Goal: Use online tool/utility: Utilize a website feature to perform a specific function

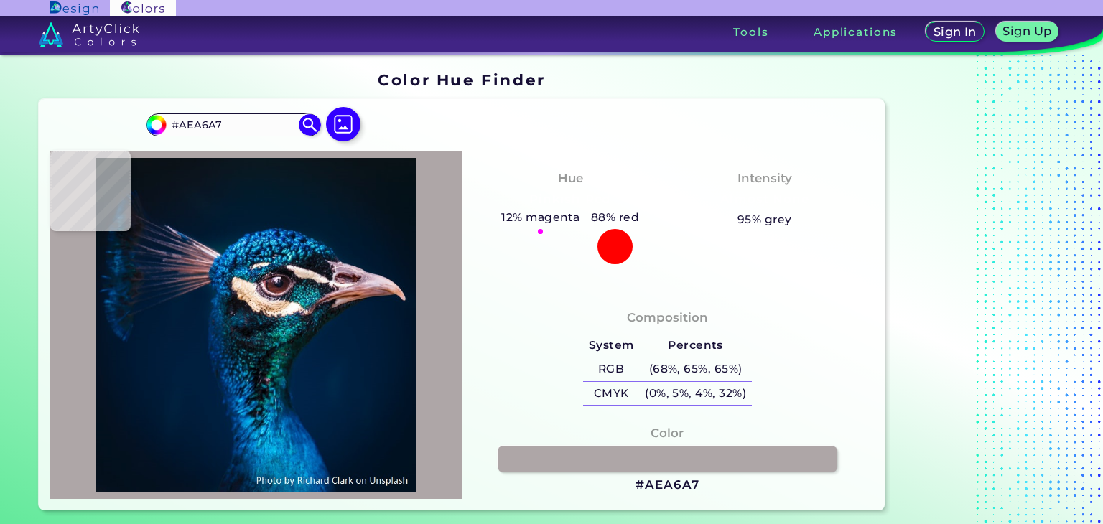
type input "#e2d0c3"
type input "#E2D0C3"
type input "#f9d6b5"
type input "#F9D6B5"
type input "#d7b390"
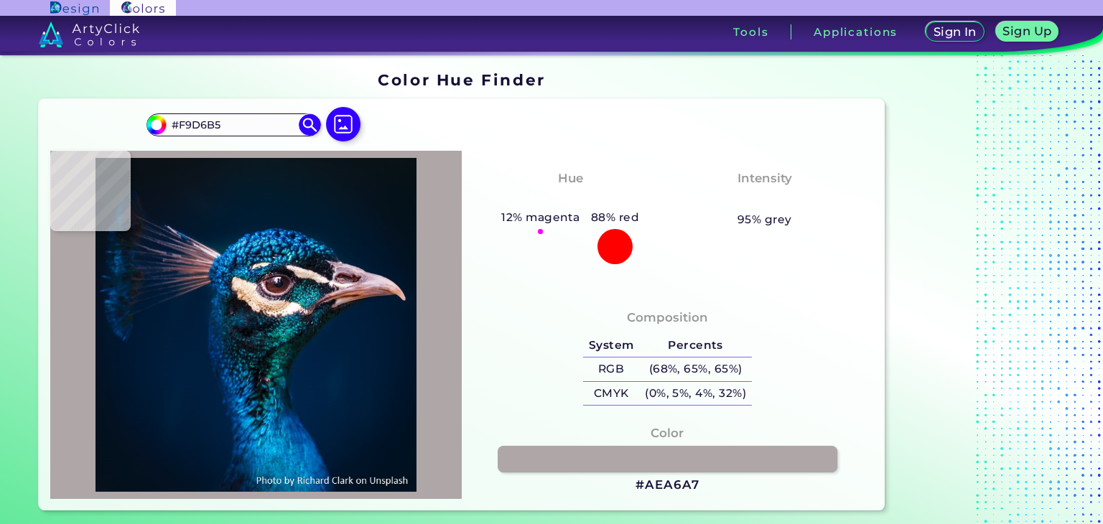
type input "#D7B390"
type input "#f6cfa8"
type input "#F6CFA8"
type input "#fbf5f0"
type input "#FBF5F0"
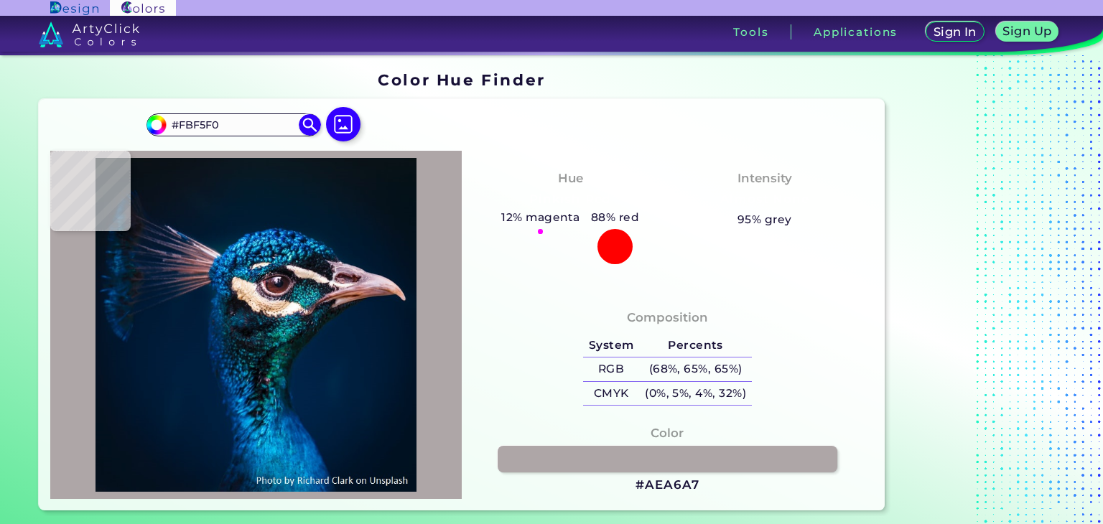
type input "#fdf8f4"
type input "#FDF8F4"
type input "#fffdfb"
type input "#FFFDFB"
type input "#fcfbf6"
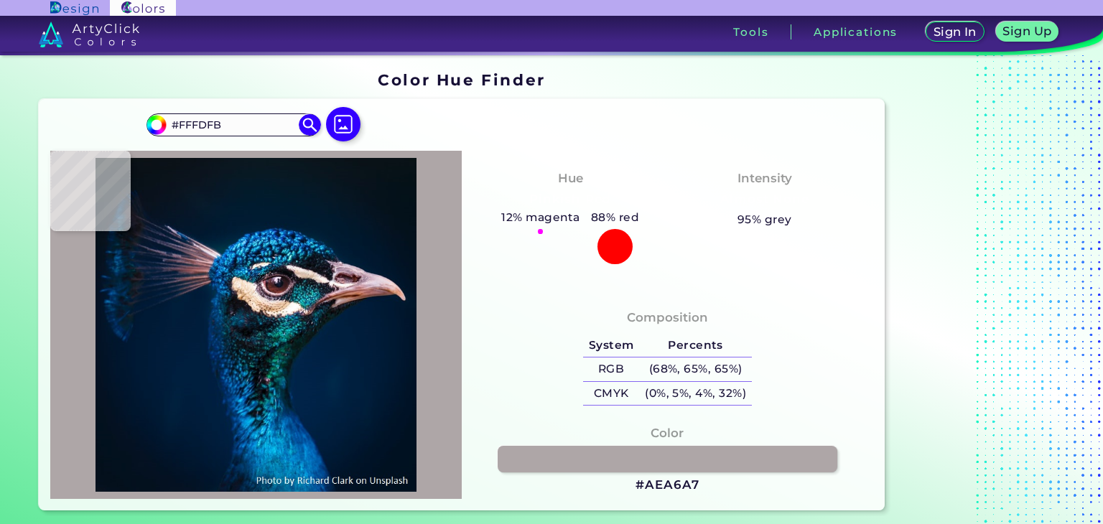
type input "#FCFBF6"
type input "#fbfaee"
type input "#FBFAEE"
type input "#d5c9c6"
type input "#D5C9C6"
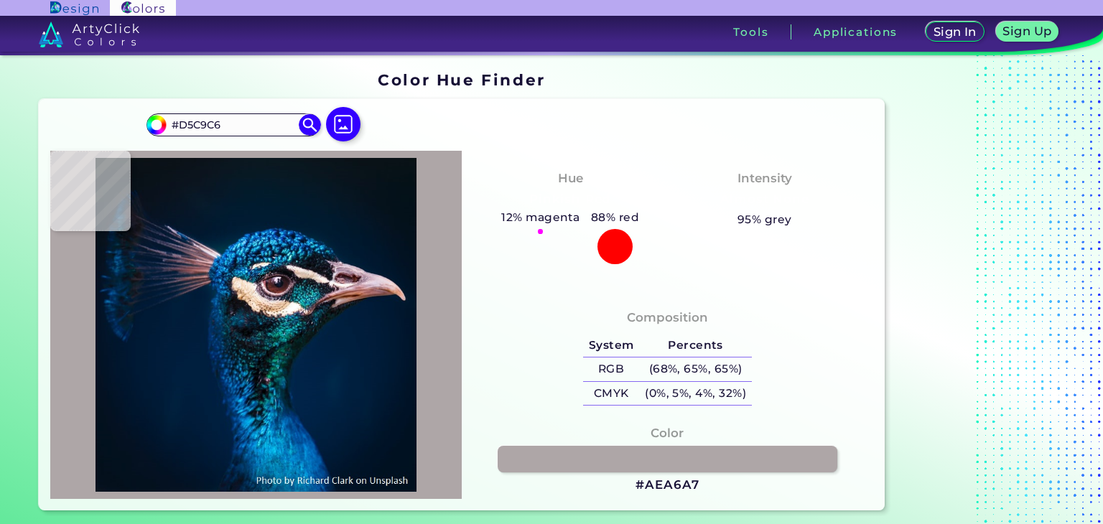
type input "#0b4153"
type input "#0B4153"
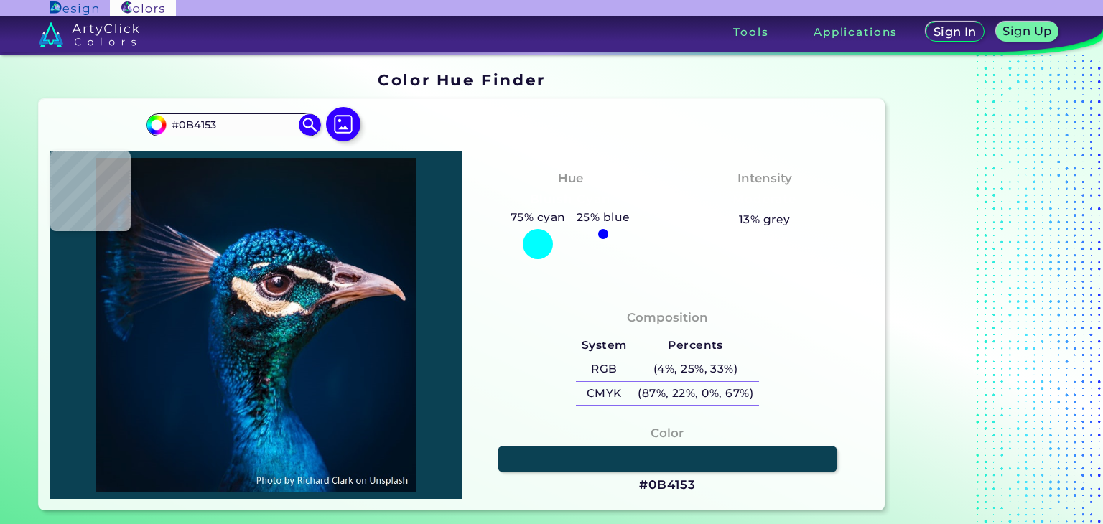
type input "#1f6467"
type input "#1F6467"
type input "#366d6f"
type input "#366D6F"
type input "#002034"
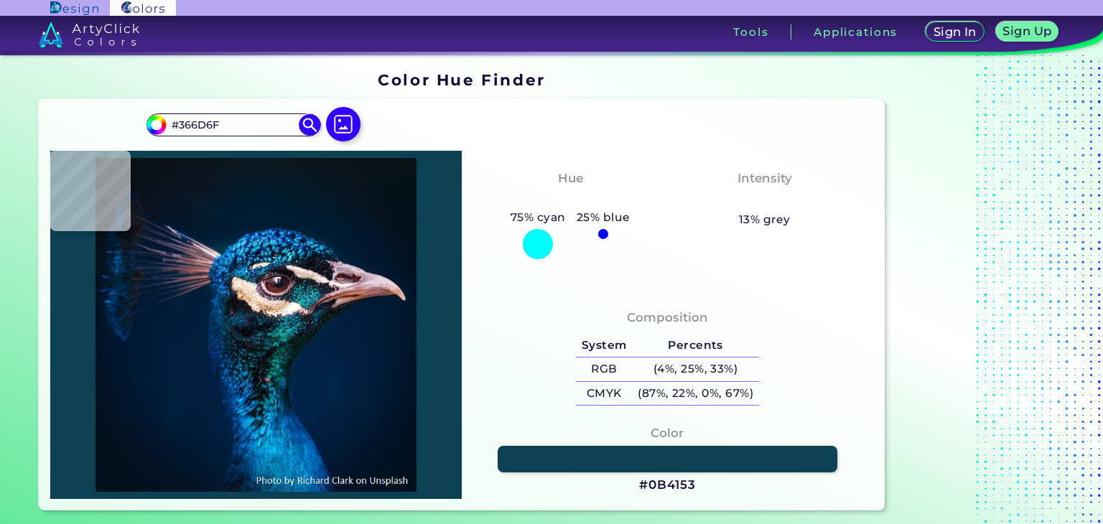
type input "#002034"
type input "#032225"
type input "#032434"
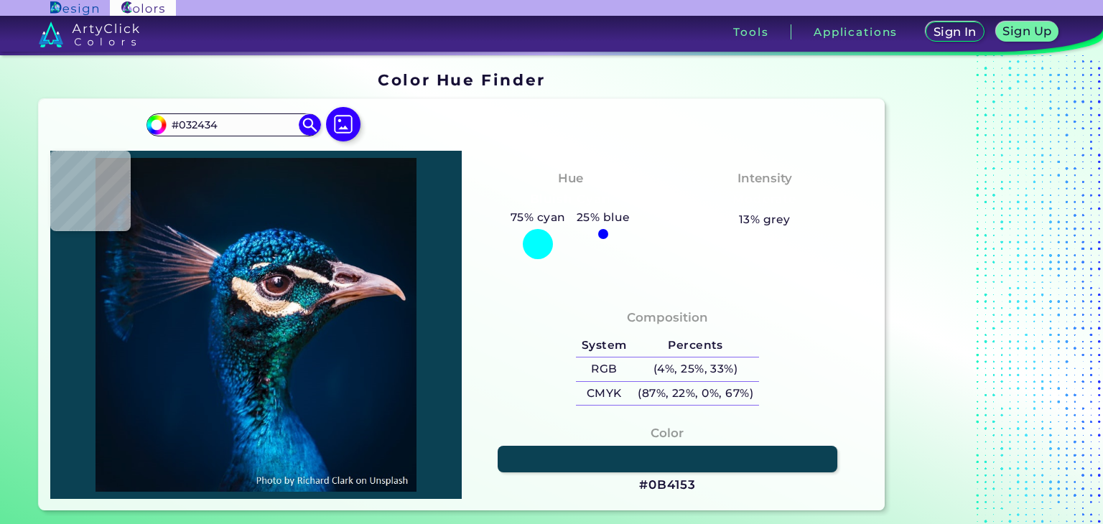
type input "#041e30"
type input "#041E30"
type input "#1a5258"
type input "#1A5258"
type input "#04303d"
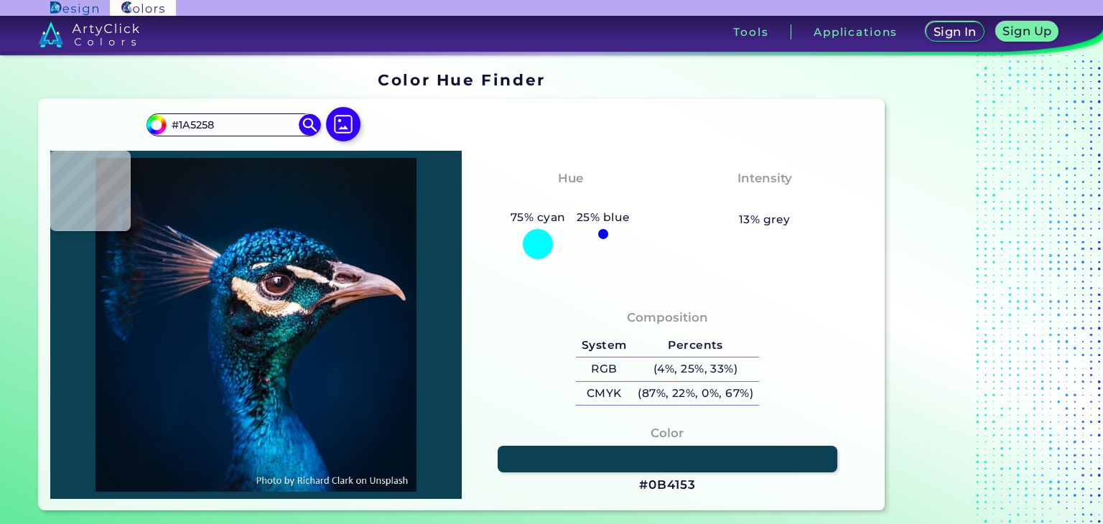
type input "#04303D"
type input "#04222a"
type input "#04222A"
type input "#00252e"
type input "#00252E"
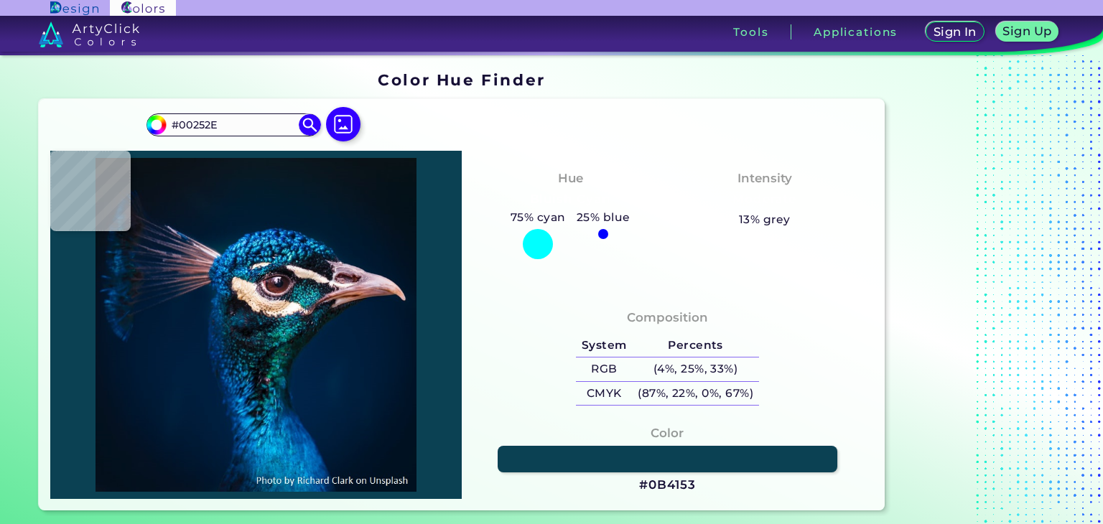
type input "#0d4d58"
type input "#0D4D58"
type input "#06454e"
type input "#06454E"
type input "#03424f"
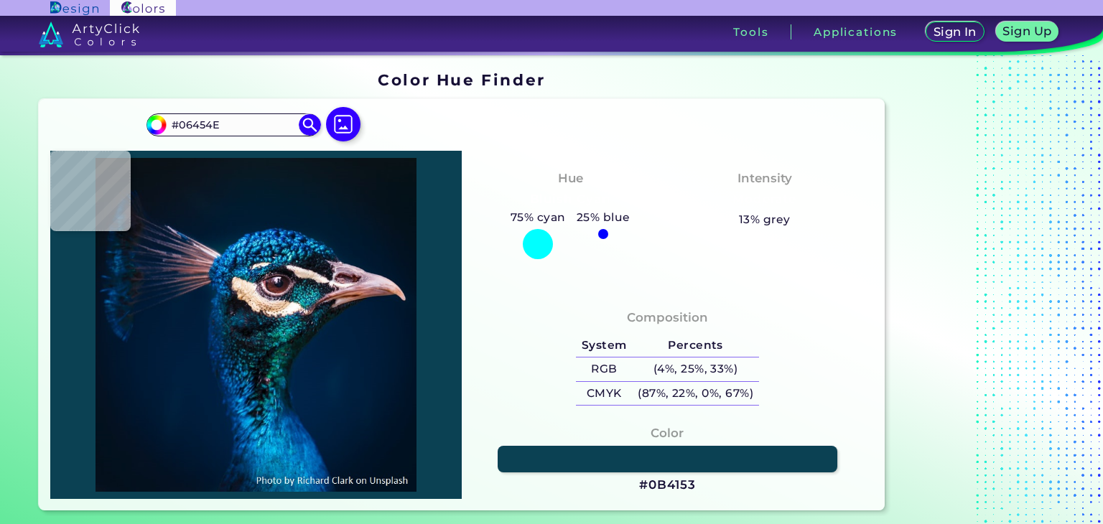
type input "#03424F"
type input "#073343"
type input "#131f2d"
type input "#131F2D"
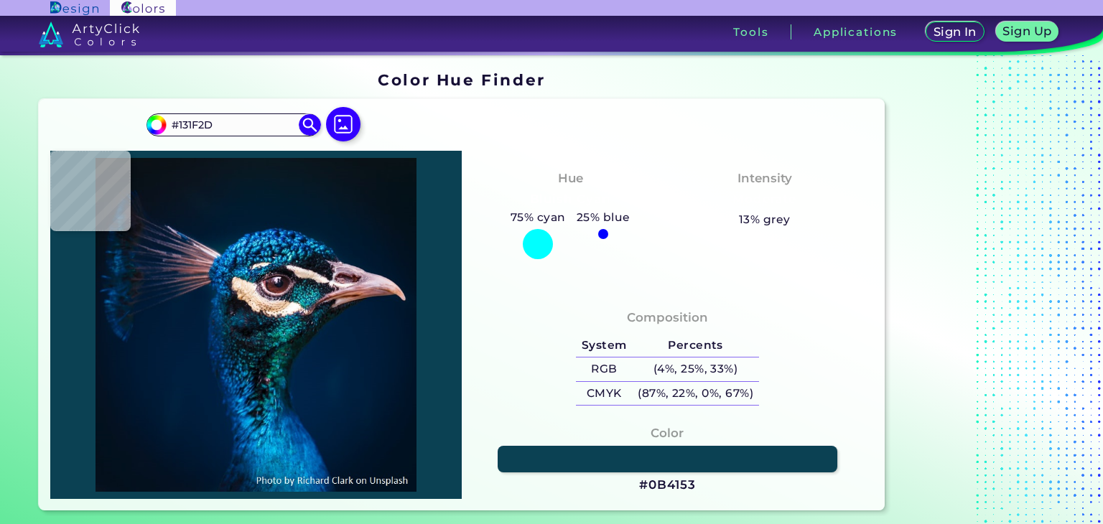
type input "#081516"
type input "#01182c"
type input "#01182C"
type input "#06141f"
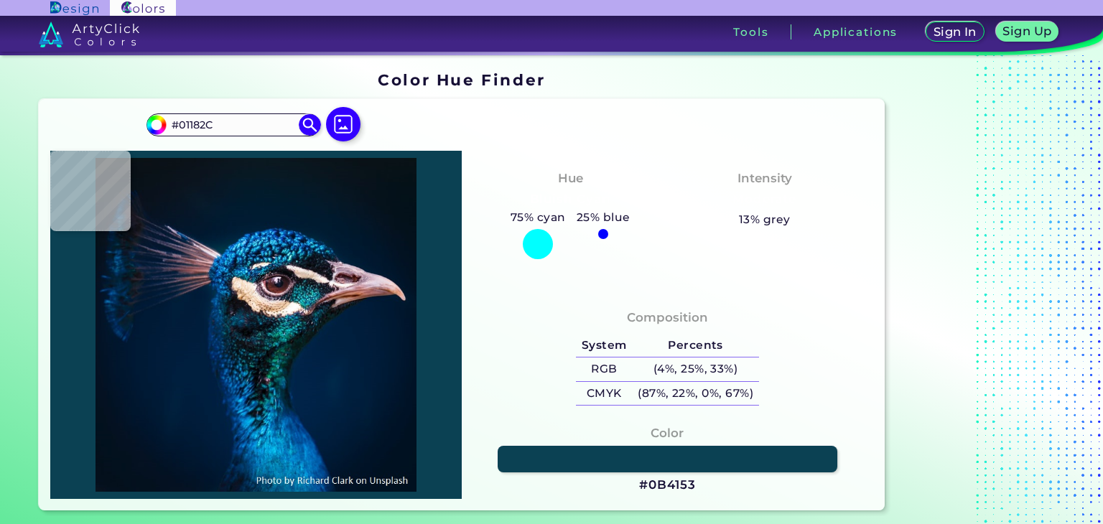
type input "#06141F"
type input "#131925"
type input "#0e1828"
type input "#0E1828"
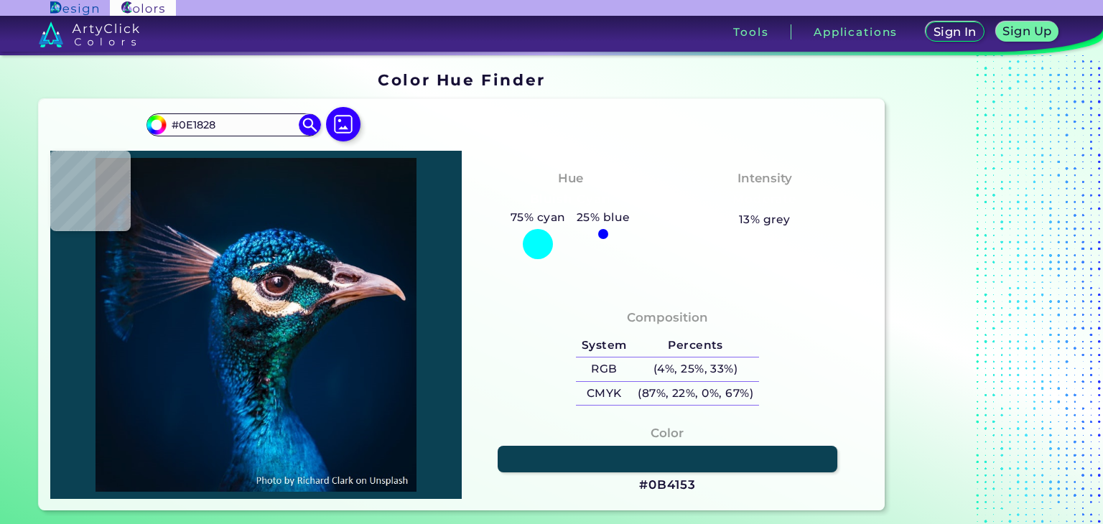
type input "#0b303e"
type input "#0B303E"
type input "#18485a"
type input "#18485A"
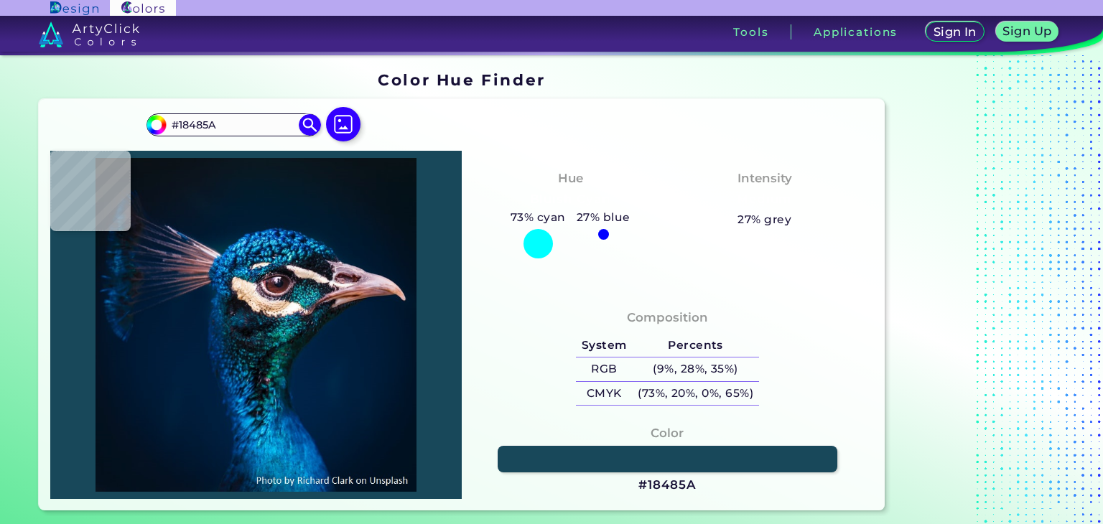
type input "#111a26"
type input "#111A26"
type input "#141924"
type input "#13151d"
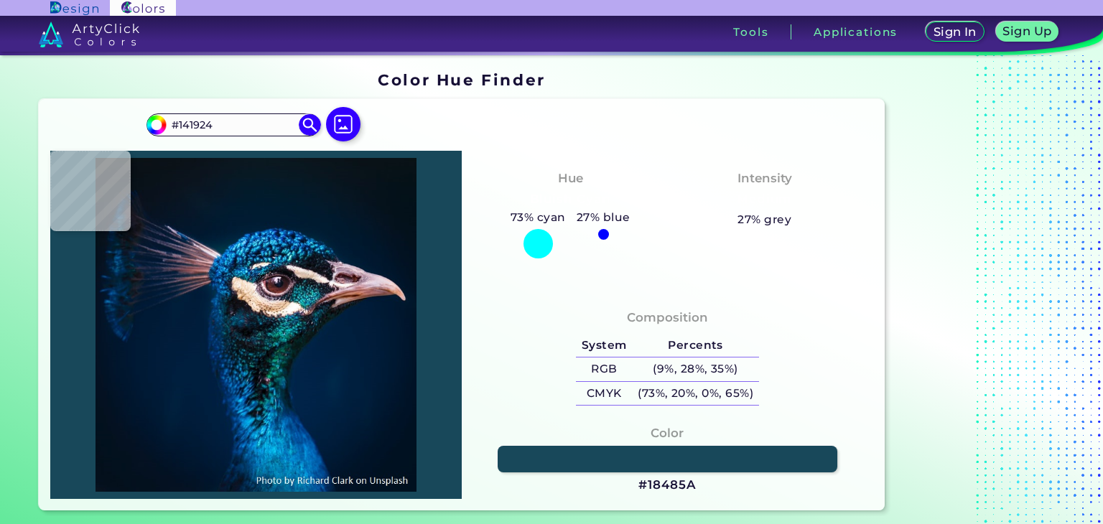
type input "#13151D"
type input "#161219"
type input "#2f2c36"
type input "#2F2C36"
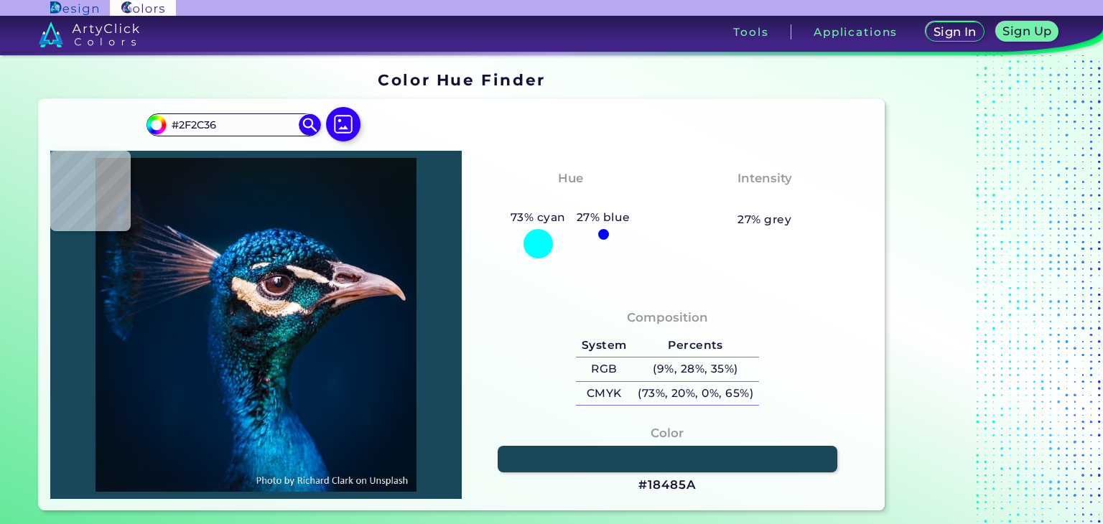
type input "#1b1724"
type input "#1B1724"
type input "#1d1a24"
type input "#1D1A24"
type input "#33292d"
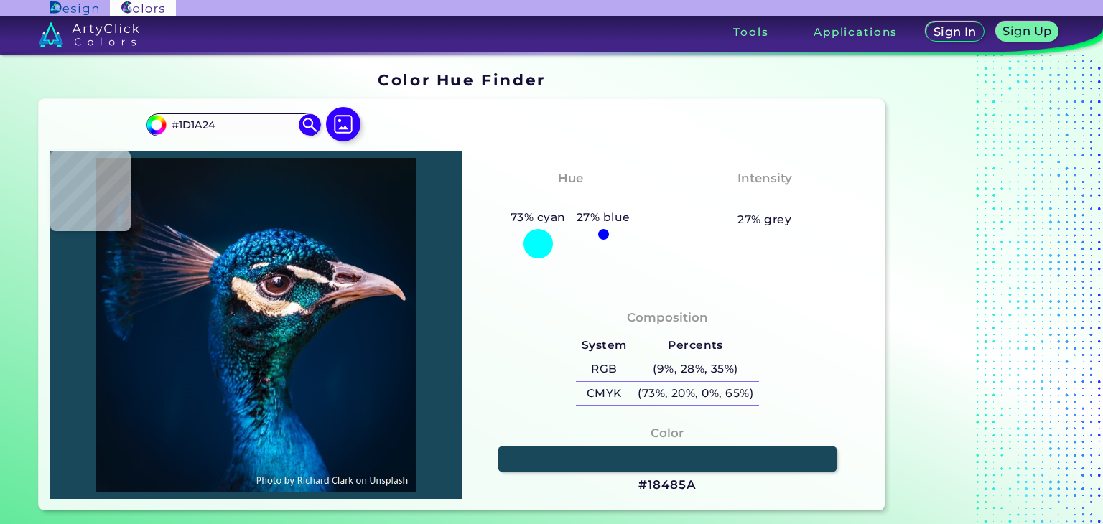
type input "#33292D"
type input "#5a453e"
type input "#5A453E"
type input "#e7c1a1"
type input "#E7C1A1"
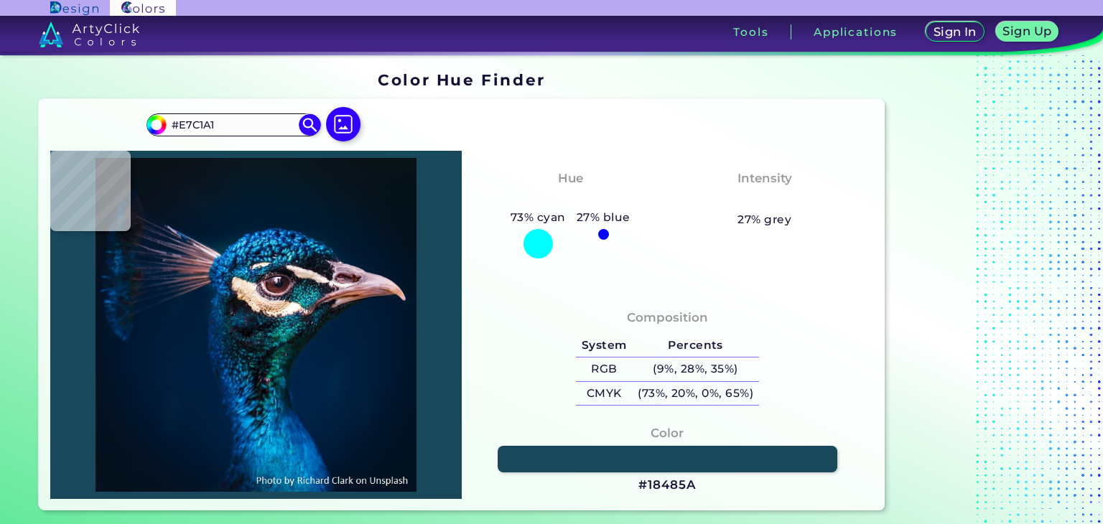
type input "#dcb59b"
type input "#DCB59B"
type input "#dab59b"
type input "#DAB59B"
type input "#9c785d"
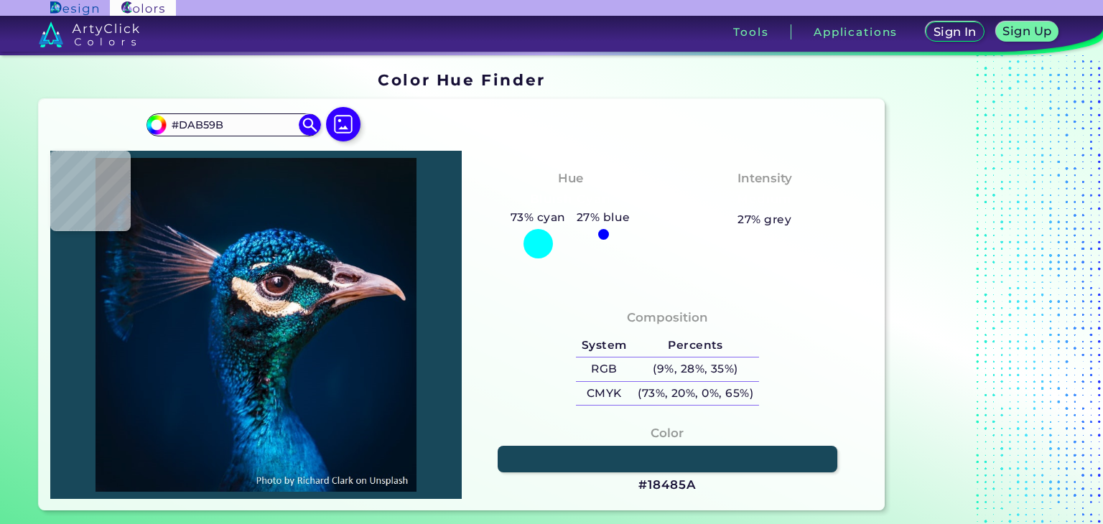
type input "#9C785D"
type input "#f9dec3"
type input "#F9DEC3"
type input "#f6dfc4"
type input "#F6DFC4"
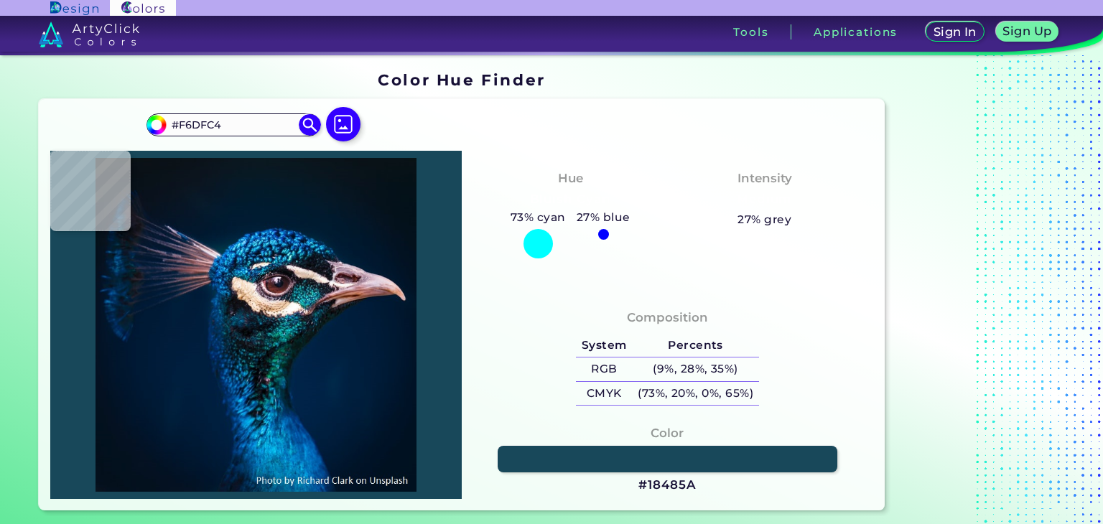
type input "#f1dcc1"
type input "#F1DCC1"
type input "#eed6bb"
type input "#EED6BB"
type input "#f8e5cb"
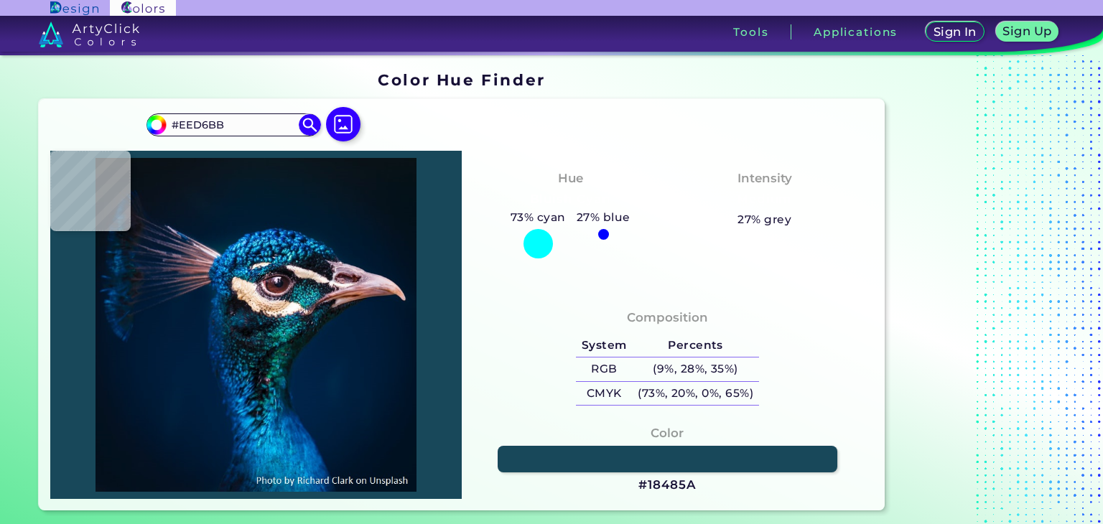
type input "#F8E5CB"
type input "#e5cbb3"
type input "#E5CBB3"
type input "#f9e1cc"
type input "#F9E1CC"
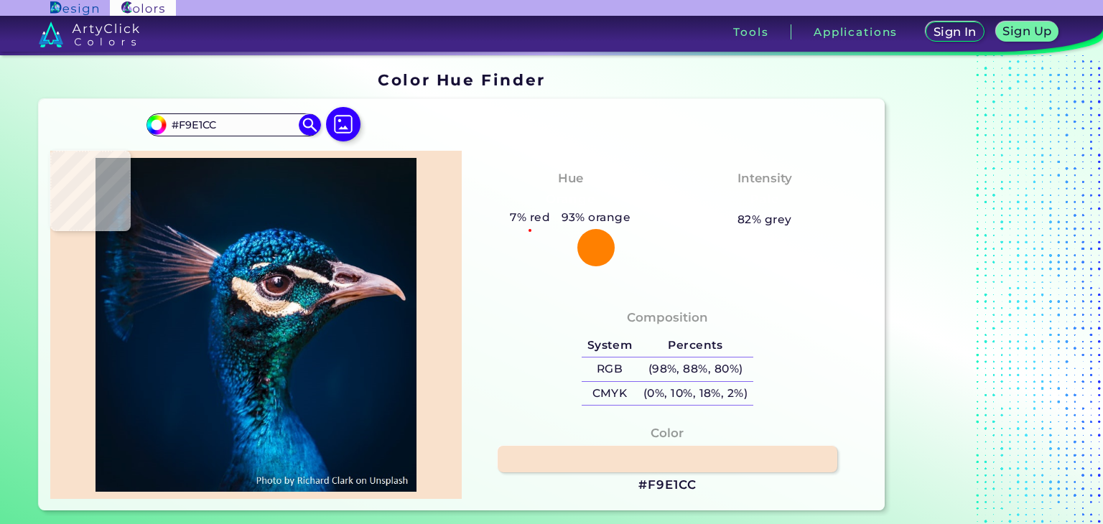
type input "#fce4d1"
type input "#FCE4D1"
type input "#f0dbc9"
type input "#F0DBC9"
type input "#fcebdc"
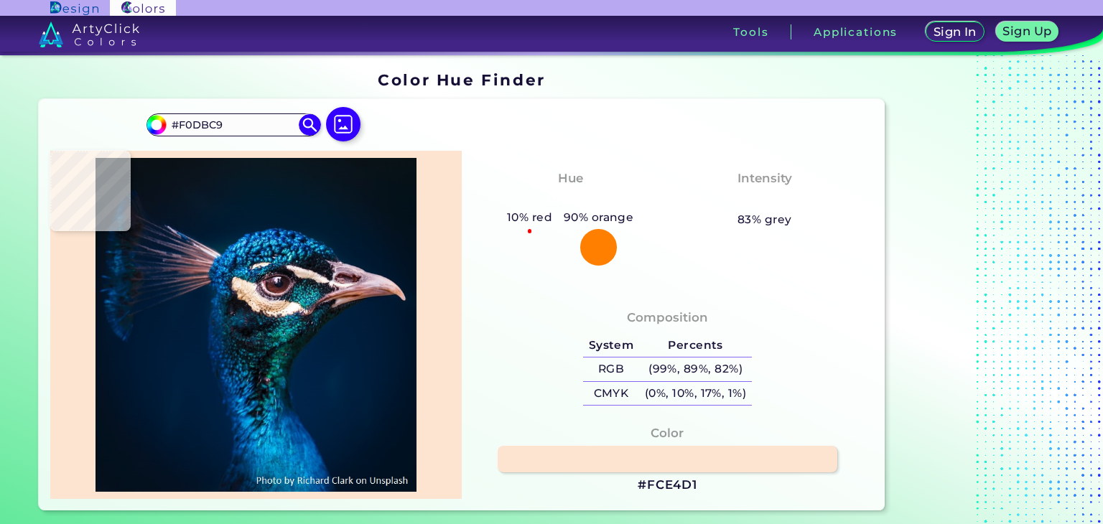
type input "#FCEBDC"
type input "#fdf3e3"
type input "#FDF3E3"
type input "#fbf3e8"
type input "#FBF3E8"
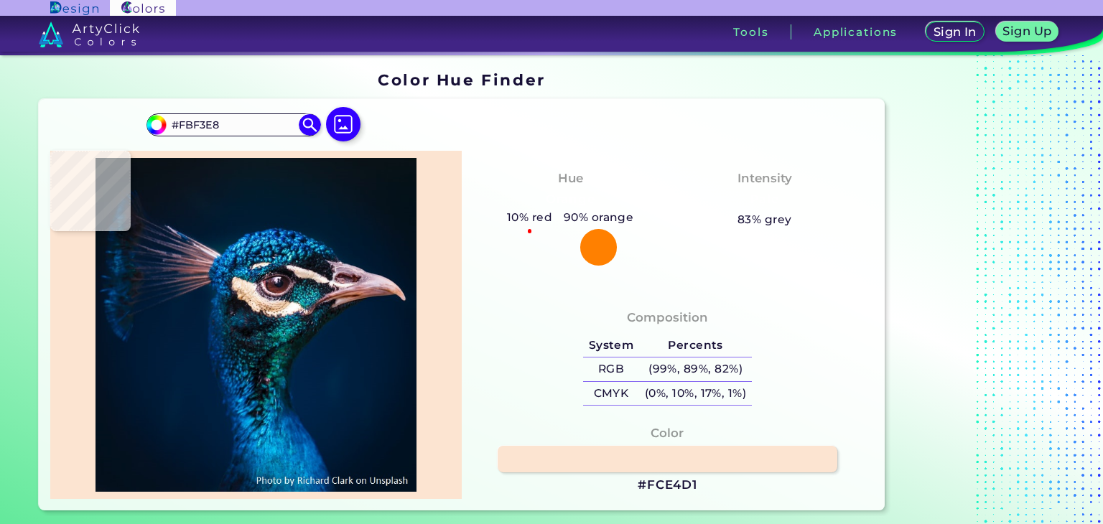
type input "#f4e8e7"
type input "#F4E8E7"
type input "#dbced0"
type input "#DBCED0"
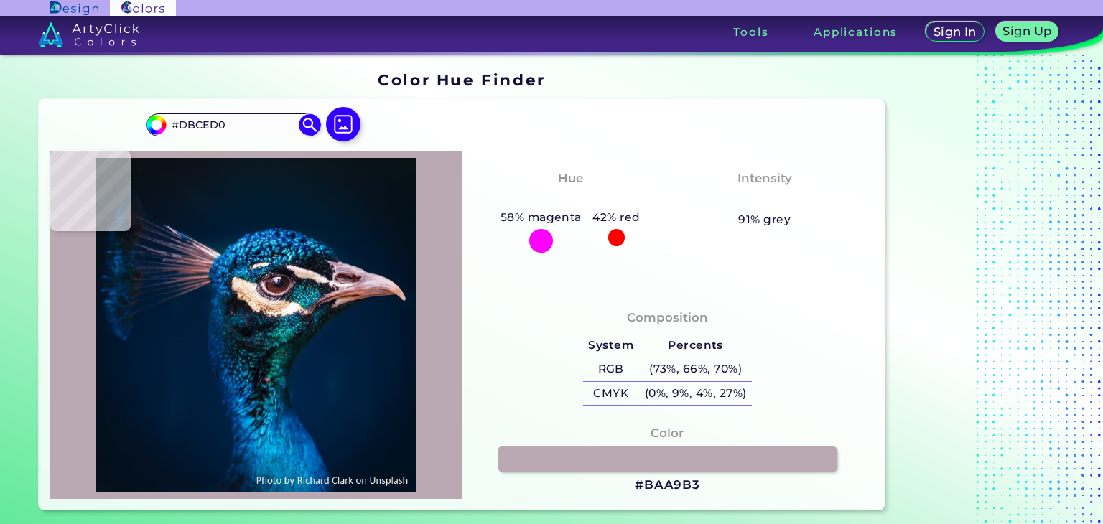
type input "#baa9b3"
type input "#BAA9B3"
type input "#866f7e"
type input "#866F7E"
type input "#6d5766"
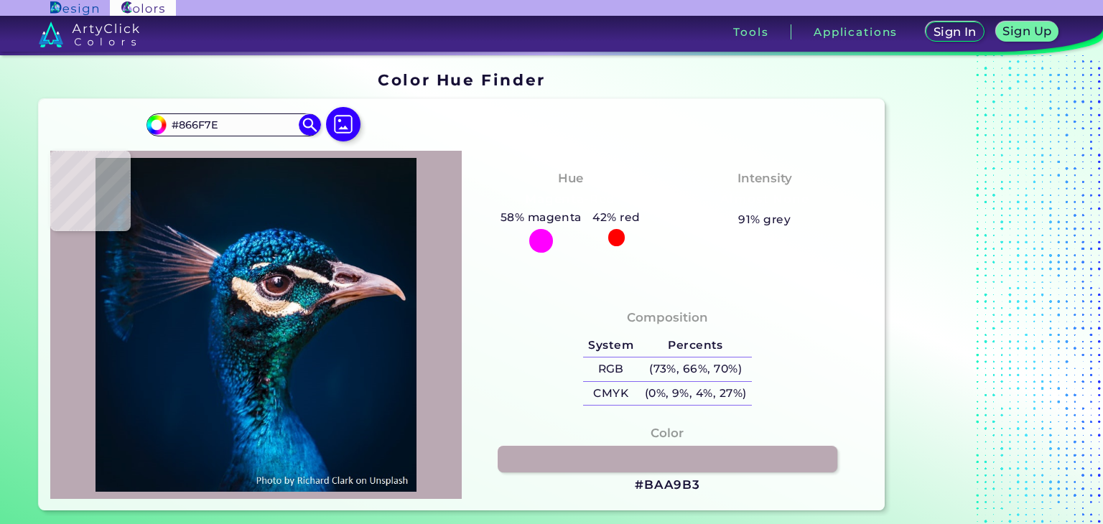
type input "#6D5766"
type input "#4f3445"
type input "#4F3445"
type input "#c1b0bb"
type input "#C1B0BB"
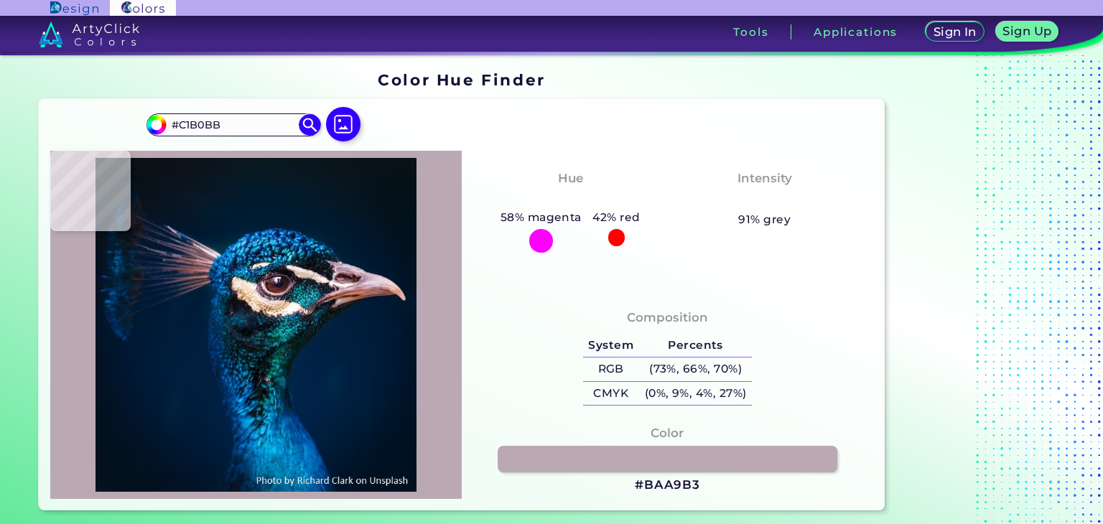
type input "#685865"
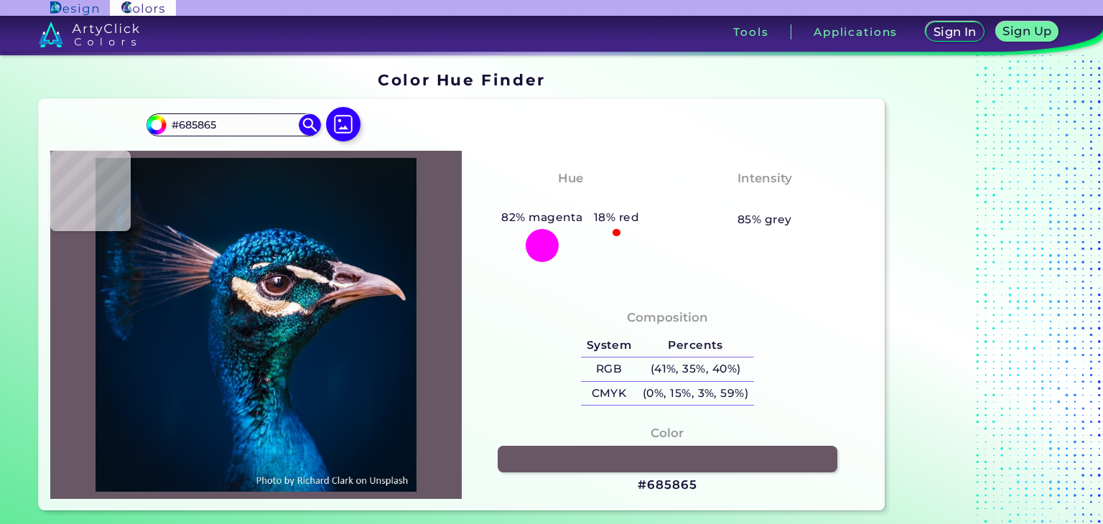
type input "#442d3b"
type input "#442D3B"
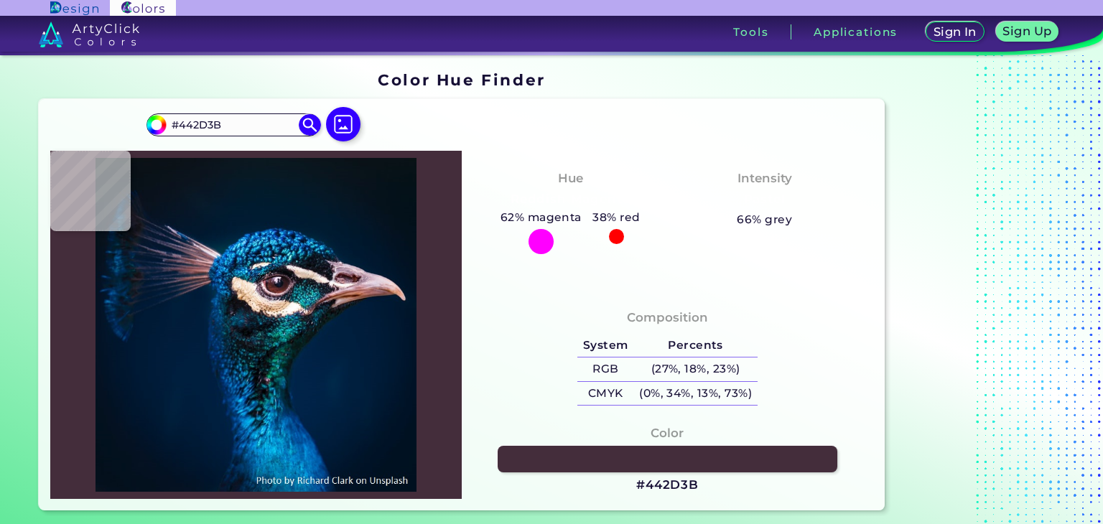
type input "#3b2231"
type input "#3B2231"
type input "#7e6271"
type input "#7E6271"
type input "#b0929e"
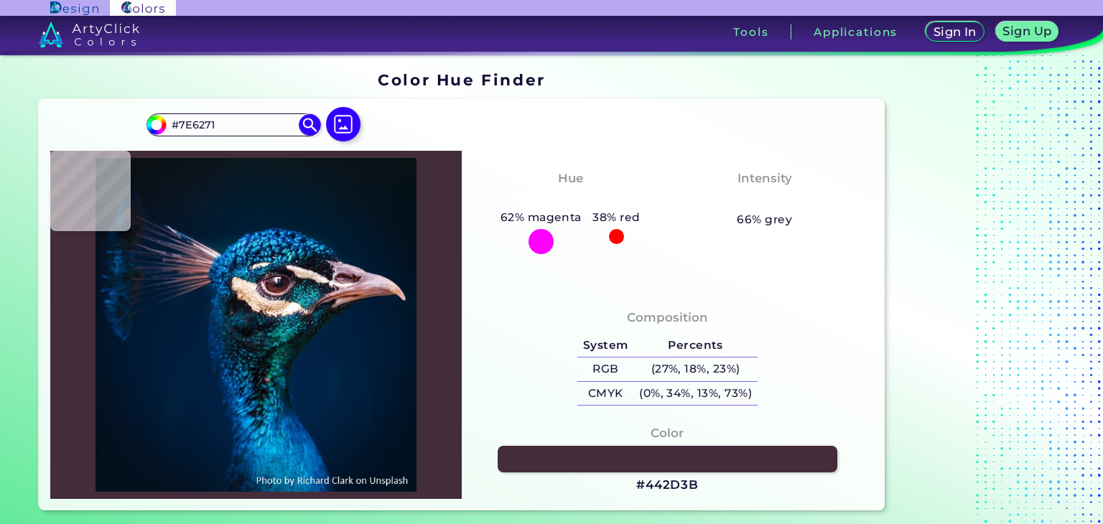
type input "#B0929E"
type input "#efd4db"
type input "#EFD4DB"
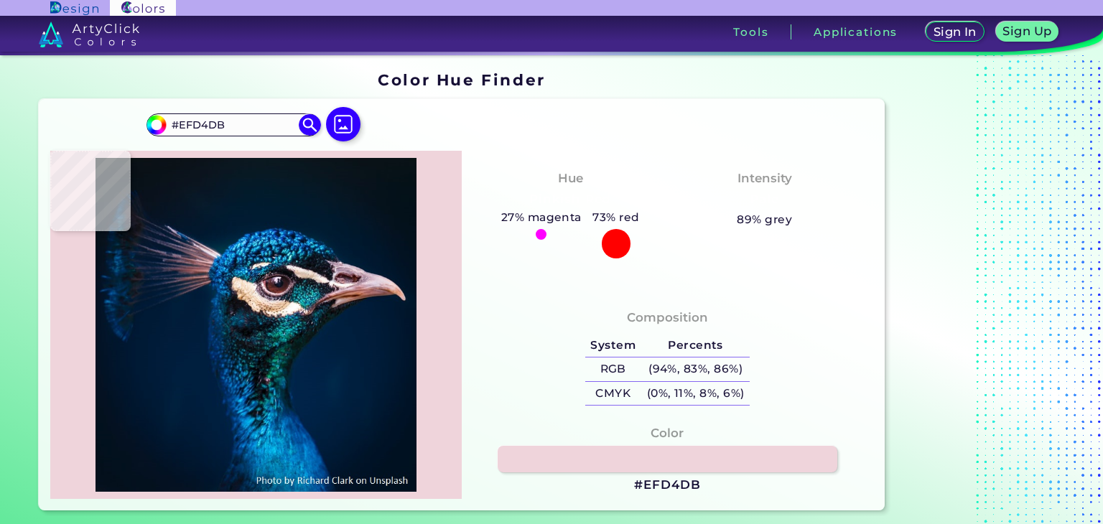
type input "#fae8ed"
type input "#FAE8ED"
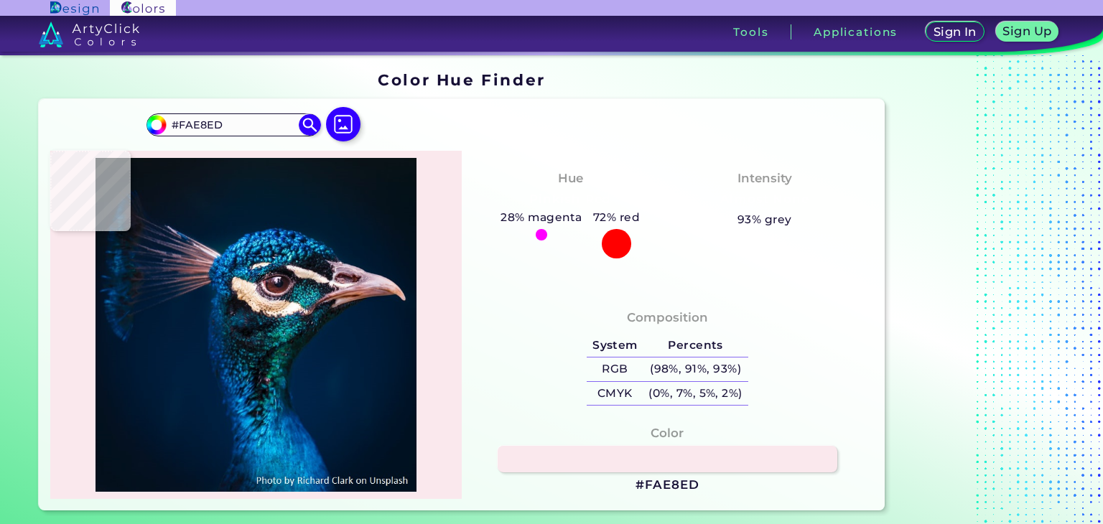
type input "#c5999d"
type input "#C5999D"
type input "#925d63"
type input "#925D63"
type input "#68323b"
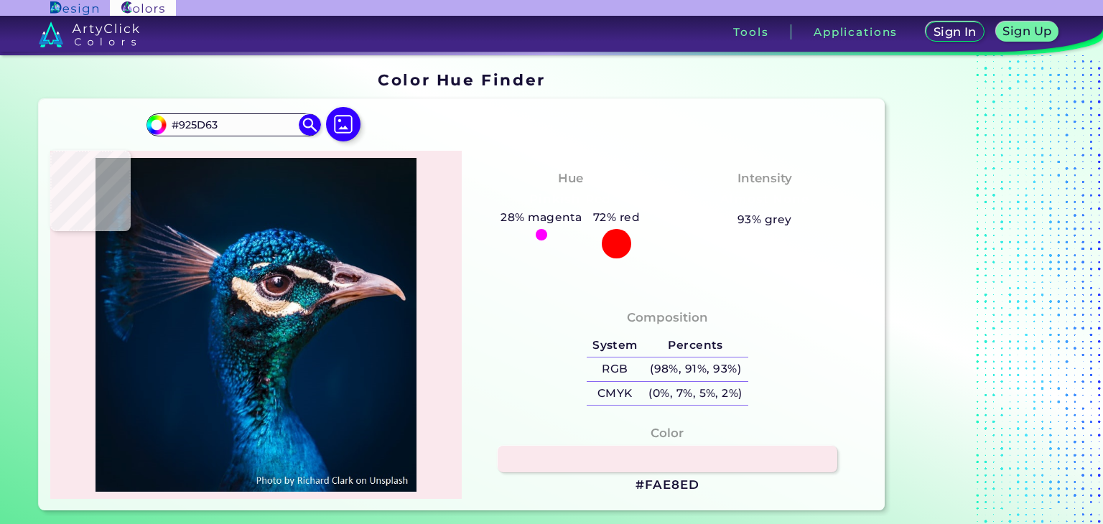
type input "#68323B"
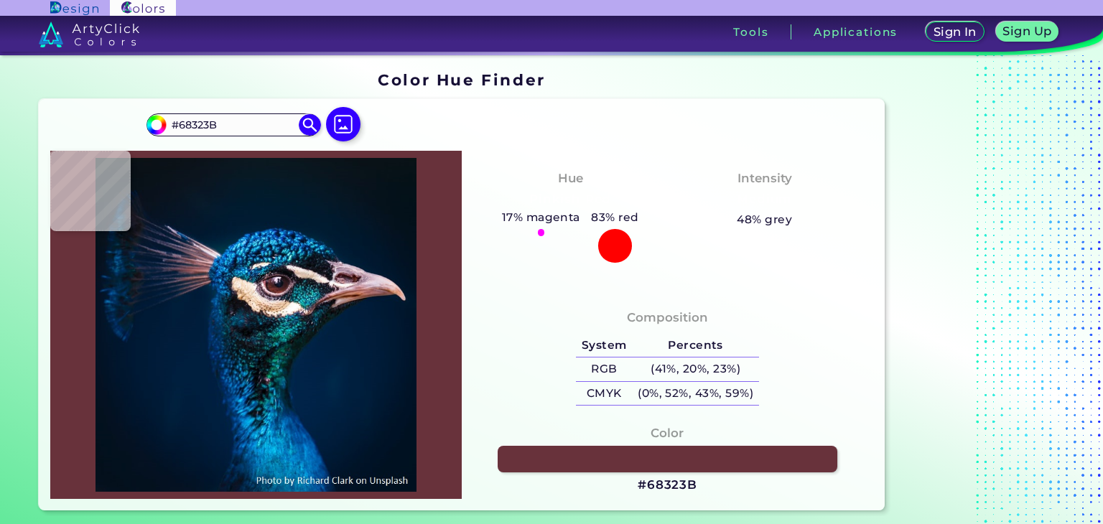
type input "#280e11"
type input "#280E11"
type input "#291517"
type input "#53292d"
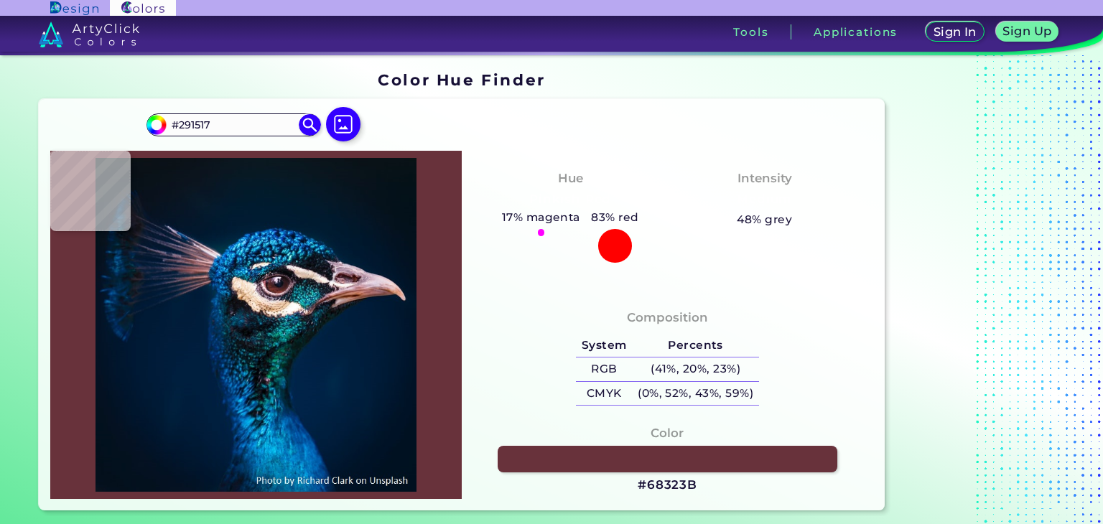
type input "#53292D"
type input "#4b2424"
type input "#4B2424"
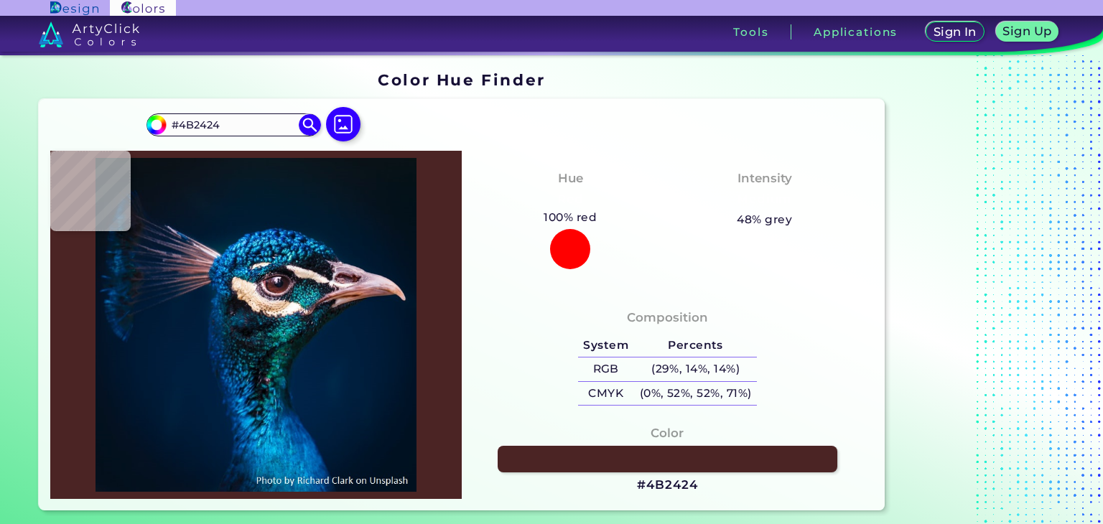
type input "#4d2524"
type input "#4D2524"
type input "#502421"
type input "#492220"
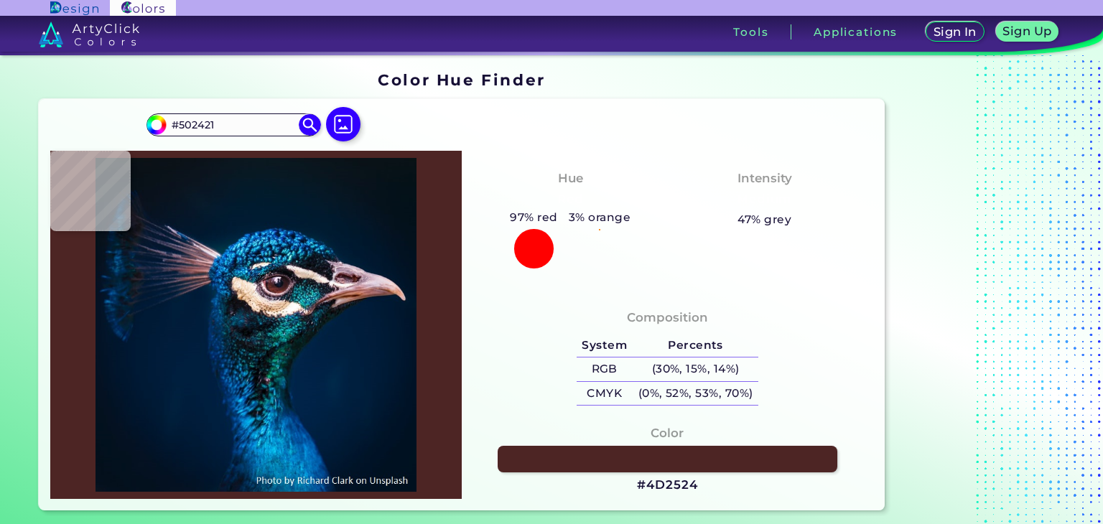
type input "#492220"
type input "#532623"
type input "#552421"
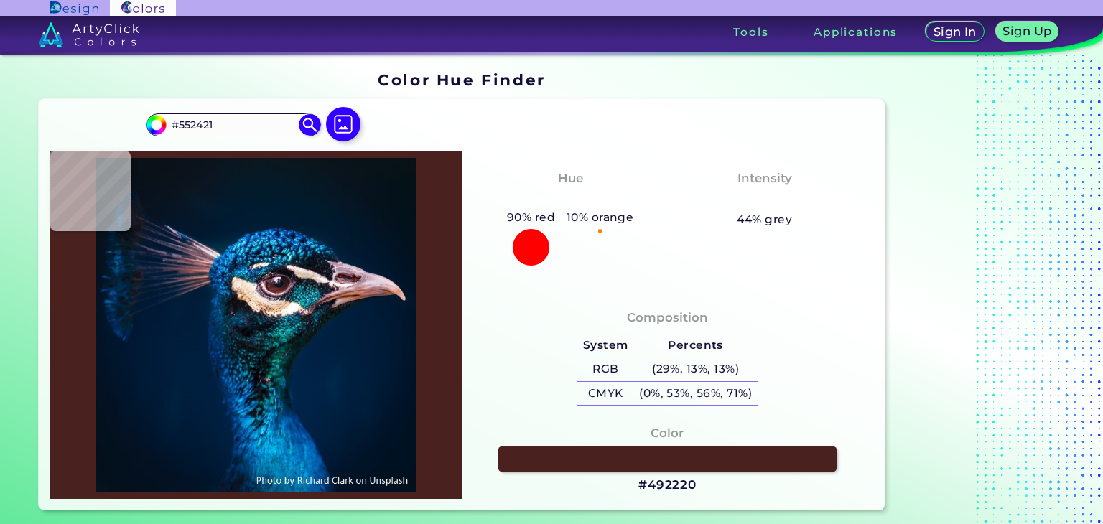
type input "#5b2724"
type input "#5B2724"
type input "#733632"
type input "#783730"
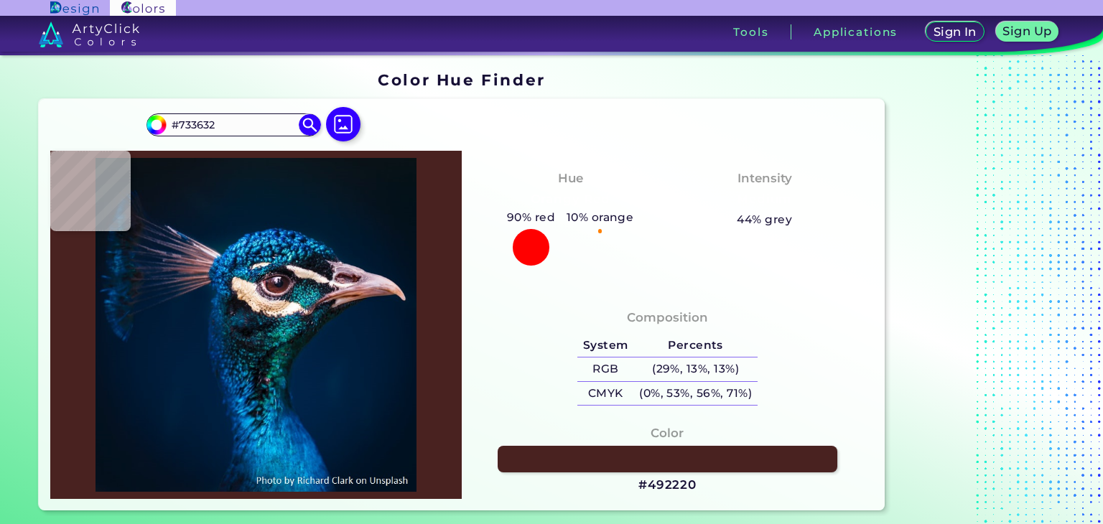
type input "#783730"
type input "#6e3126"
type input "#6E3126"
type input "#5f2a23"
type input "#5F2A23"
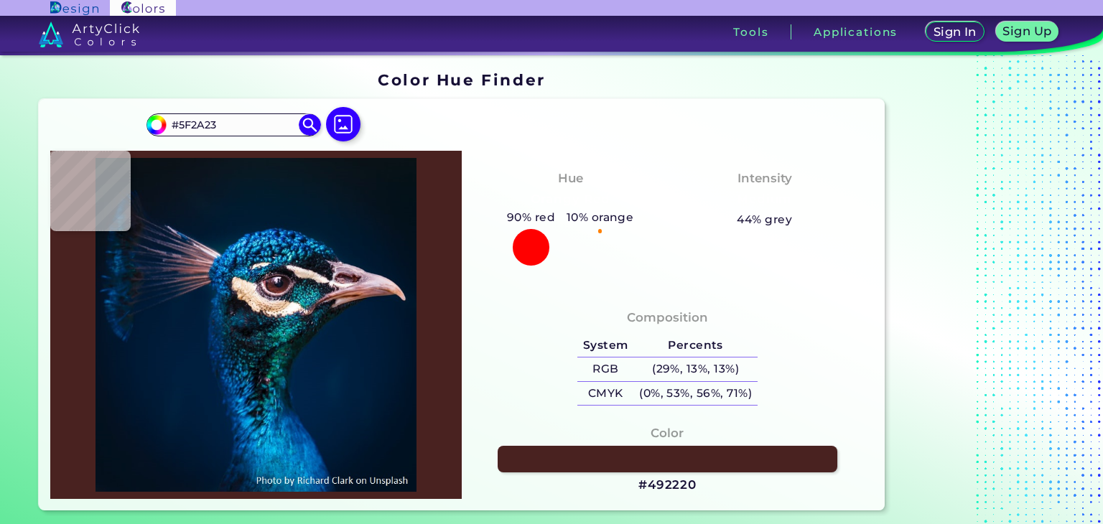
type input "#5f3333"
type input "#5F3333"
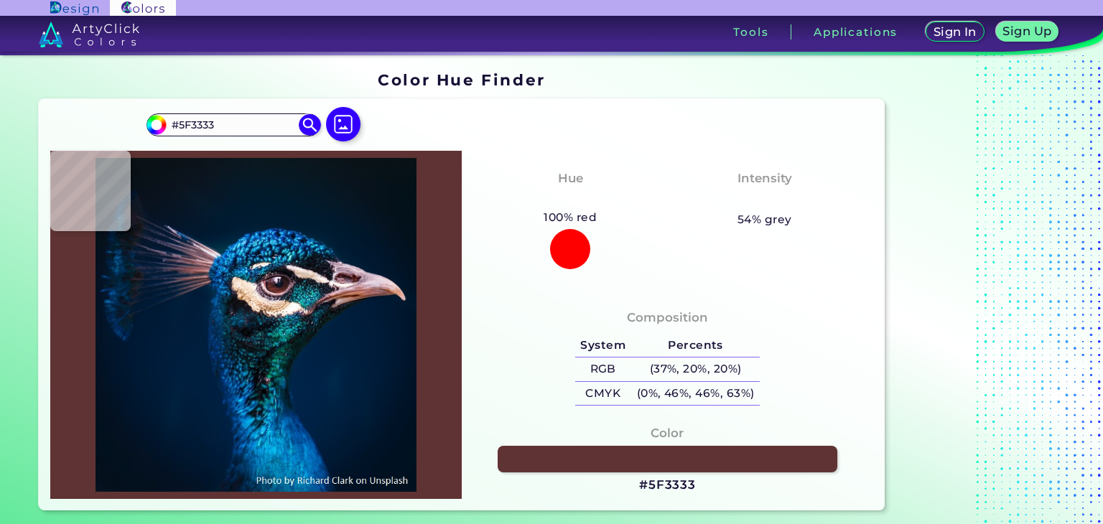
type input "#d6b4bc"
type input "#D6B4BC"
type input "#a77c82"
type input "#A77C82"
type input "#a0727d"
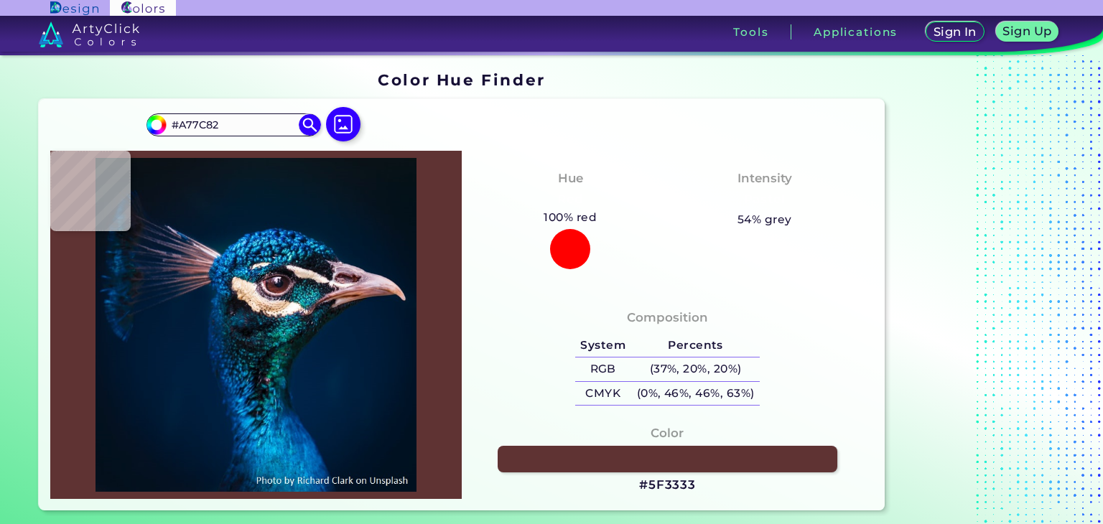
type input "#A0727D"
type input "#5d414e"
type input "#5D414E"
type input "#253942"
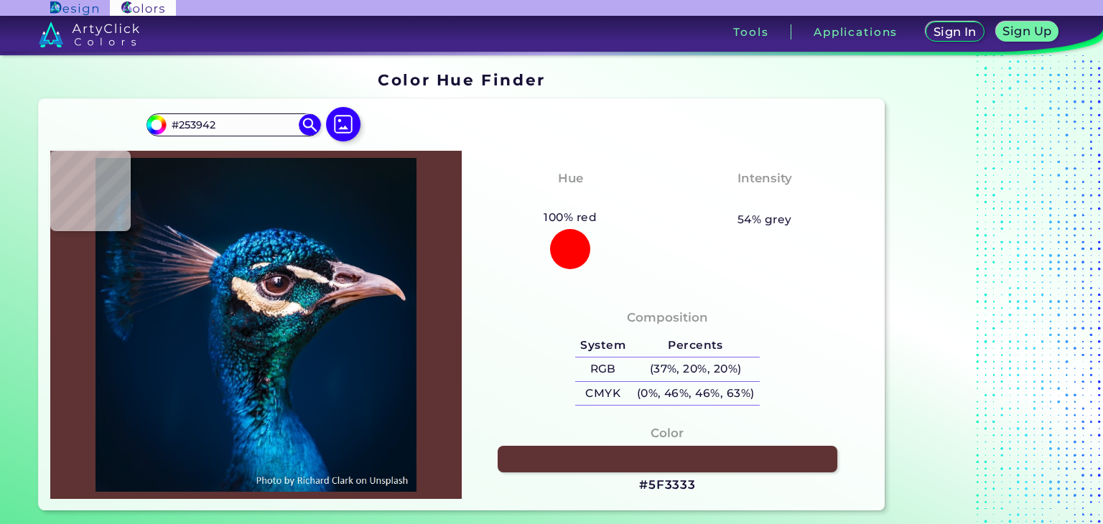
type input "#313440"
type input "#151829"
type input "#218093"
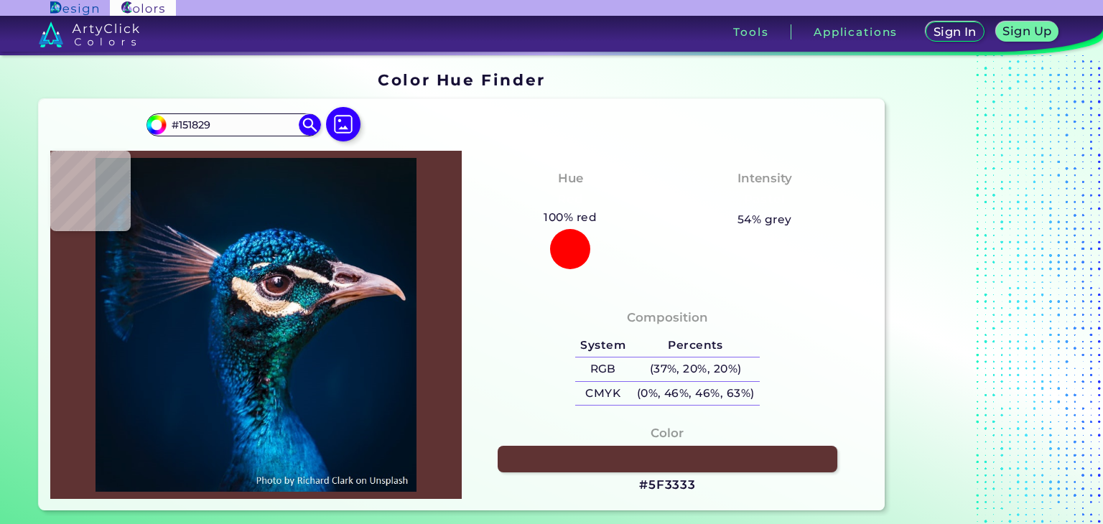
type input "#218093"
type input "#19606b"
type input "#19606B"
type input "#2db4c2"
type input "#2DB4C2"
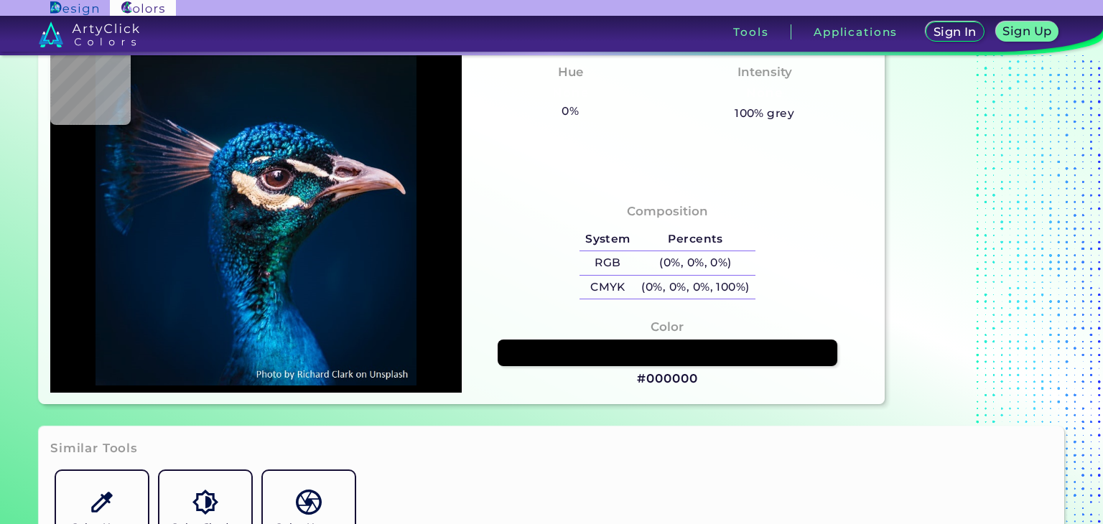
scroll to position [144, 0]
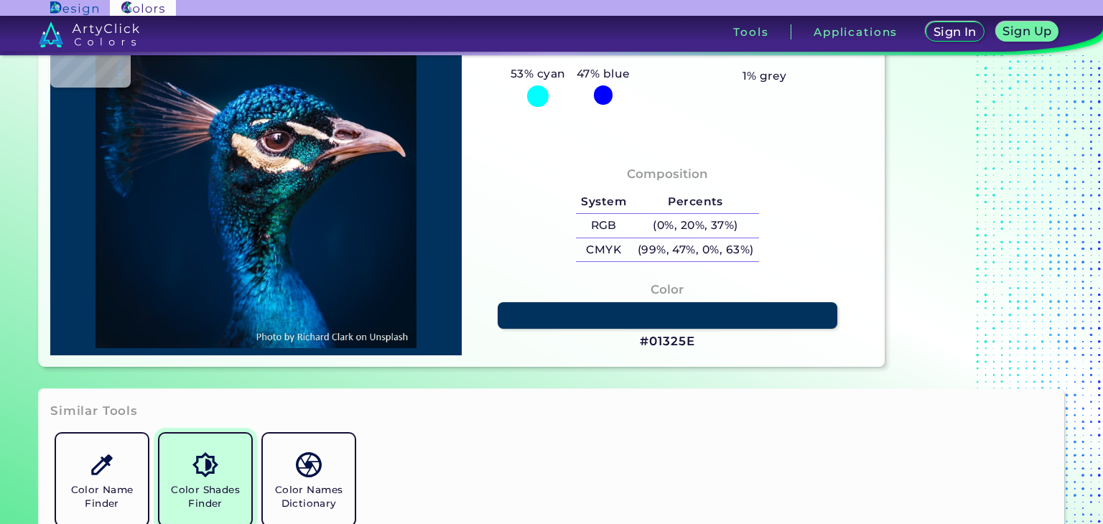
click at [211, 491] on h5 "Color Shades Finder" at bounding box center [205, 496] width 80 height 27
